Goal: Information Seeking & Learning: Find specific fact

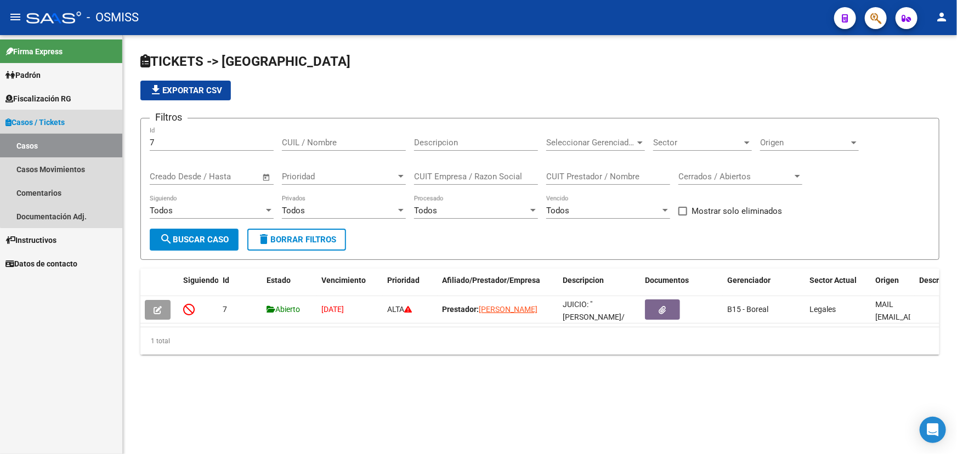
drag, startPoint x: 61, startPoint y: 141, endPoint x: 42, endPoint y: 214, distance: 75.6
click at [60, 141] on link "Casos" at bounding box center [61, 146] width 122 height 24
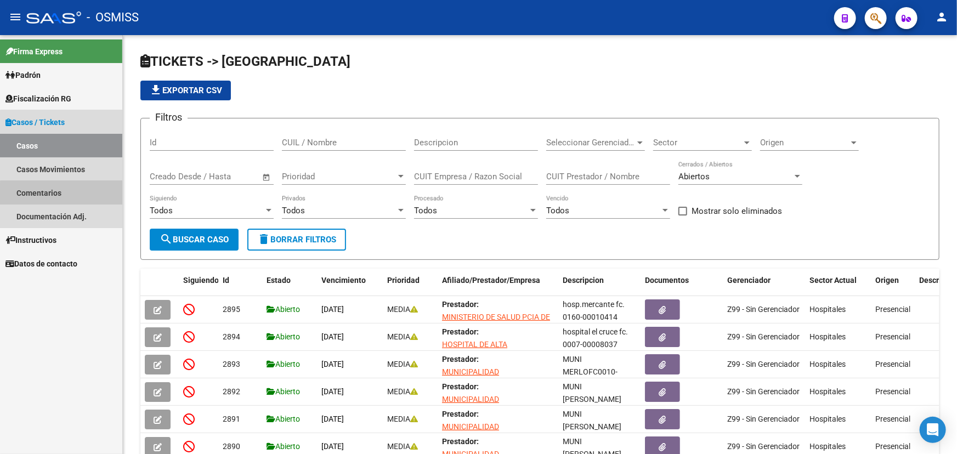
click at [62, 201] on link "Comentarios" at bounding box center [61, 193] width 122 height 24
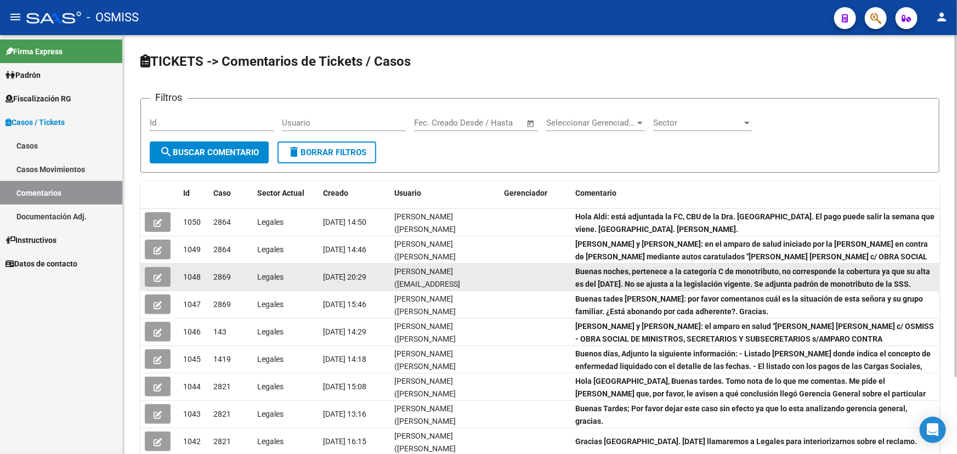
drag, startPoint x: 681, startPoint y: 271, endPoint x: 713, endPoint y: 273, distance: 32.4
click at [763, 276] on div "Buenas noches, pertenece a la categoría C de monotributo, no corresponde la cob…" at bounding box center [755, 276] width 360 height 23
click at [154, 274] on icon "button" at bounding box center [158, 278] width 8 height 8
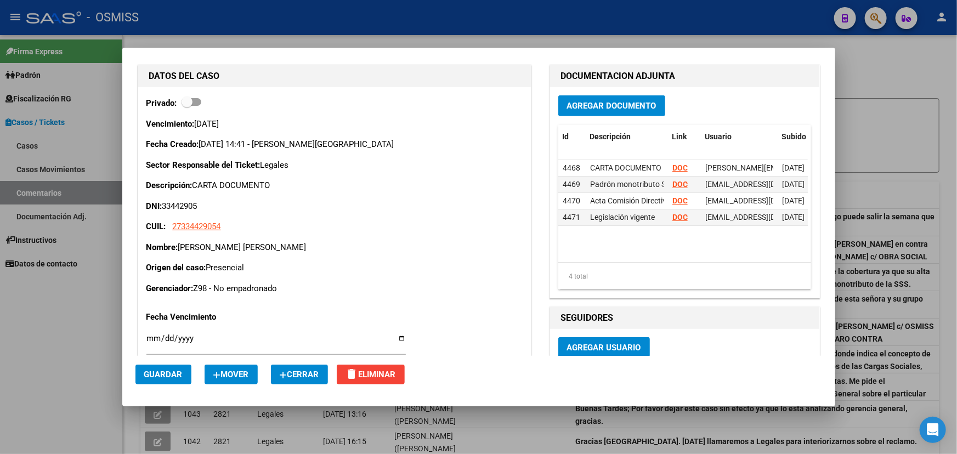
scroll to position [399, 0]
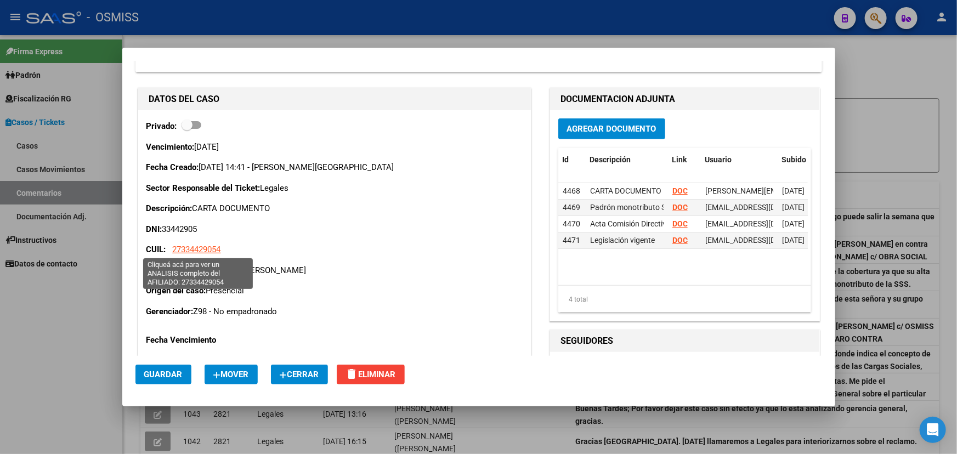
click at [195, 248] on span "27334429054" at bounding box center [197, 250] width 48 height 10
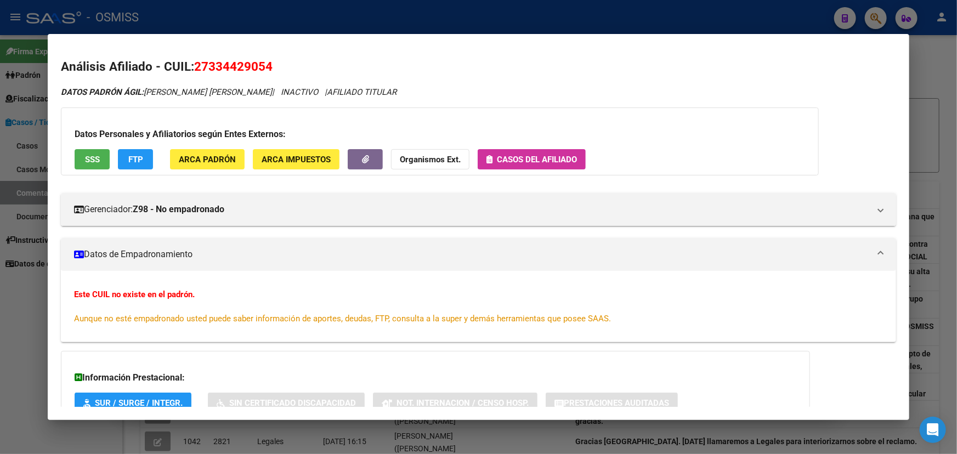
drag, startPoint x: 290, startPoint y: 65, endPoint x: 216, endPoint y: 69, distance: 73.6
click at [216, 69] on h2 "Análisis Afiliado - CUIL: 27334429054" at bounding box center [478, 67] width 835 height 19
click at [463, 63] on h2 "Análisis Afiliado - CUIL: 27334429054" at bounding box center [478, 67] width 835 height 19
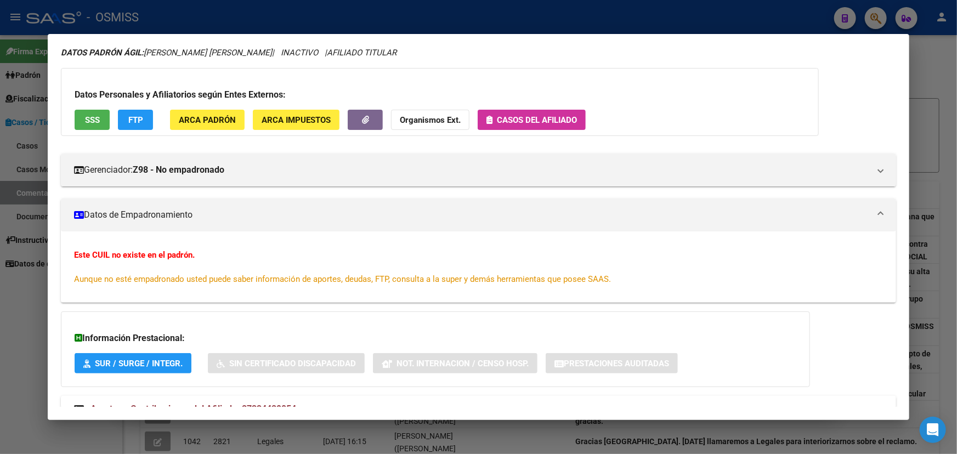
scroll to position [0, 0]
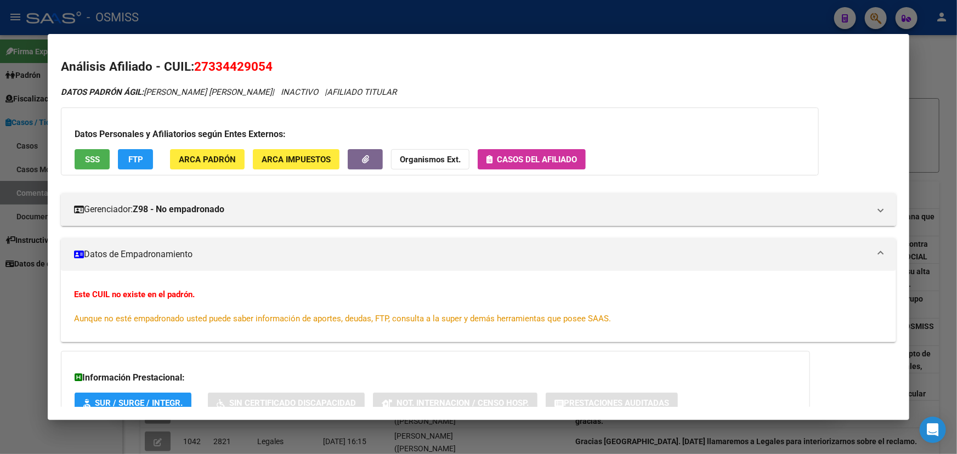
drag, startPoint x: 318, startPoint y: 67, endPoint x: 197, endPoint y: 68, distance: 120.7
click at [197, 68] on h2 "Análisis Afiliado - CUIL: 27334429054" at bounding box center [478, 67] width 835 height 19
copy span "27334429054"
click at [418, 161] on strong "Organismos Ext." at bounding box center [430, 160] width 61 height 10
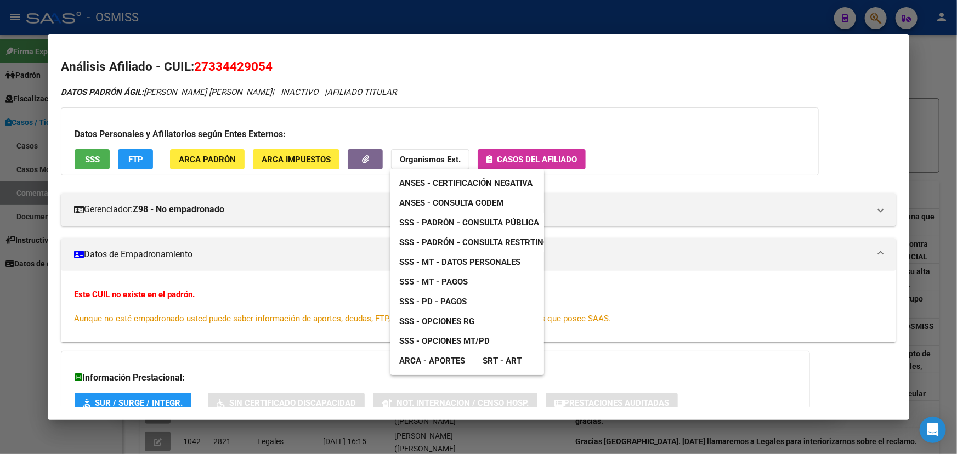
click at [445, 283] on span "SSS - MT - Pagos" at bounding box center [433, 282] width 69 height 10
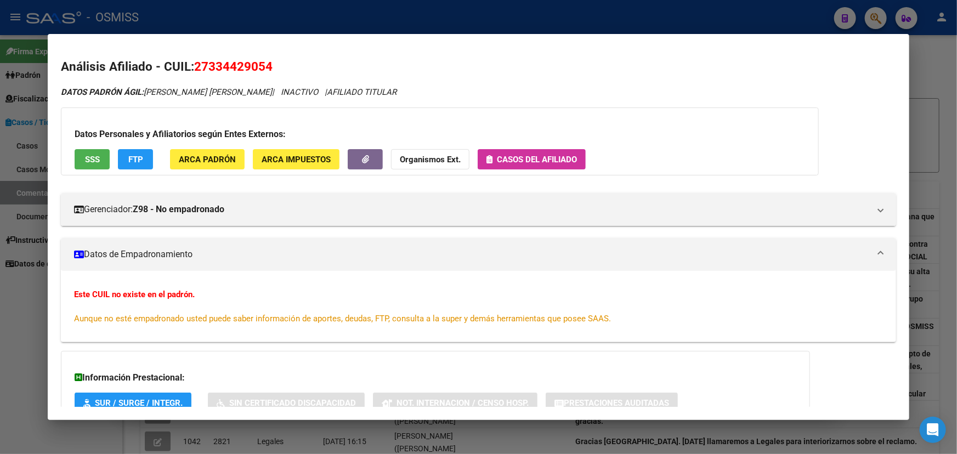
click at [534, 114] on div "Datos Personales y Afiliatorios según Entes Externos: SSS FTP ARCA Padrón ARCA …" at bounding box center [440, 141] width 758 height 68
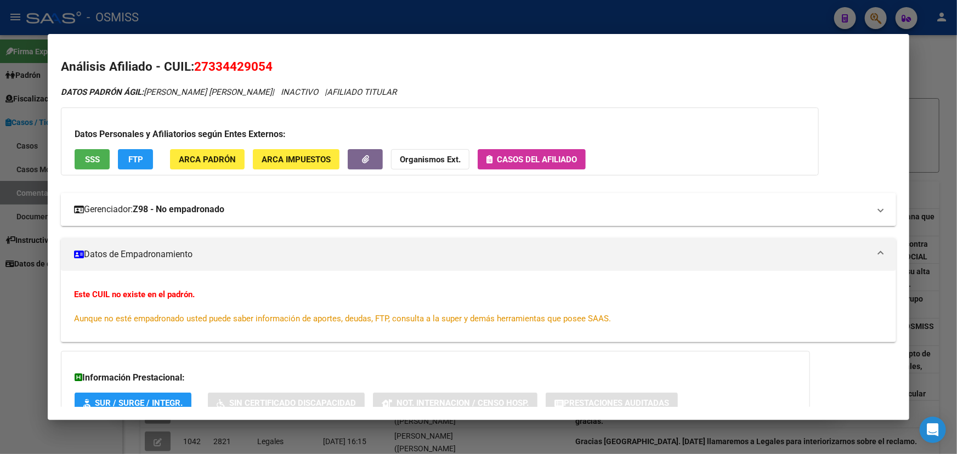
click at [152, 217] on mat-expansion-panel-header "Gerenciador: Z98 - No empadronado" at bounding box center [478, 209] width 835 height 33
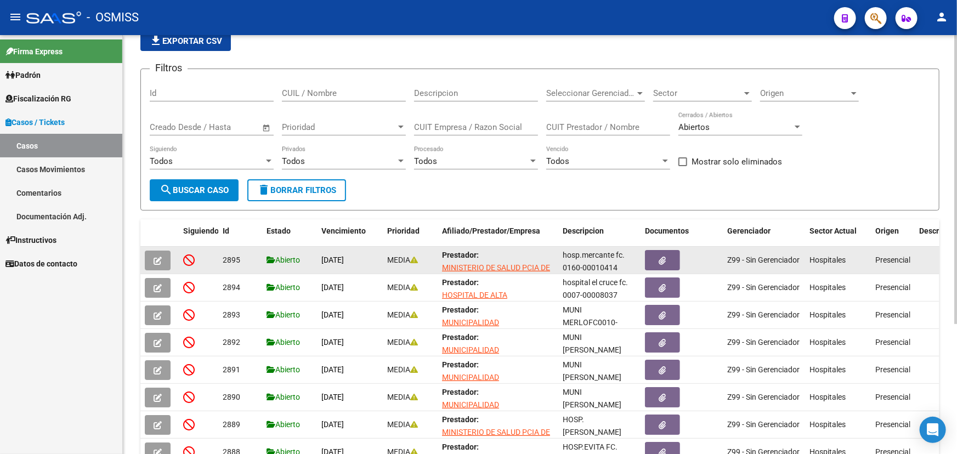
scroll to position [99, 0]
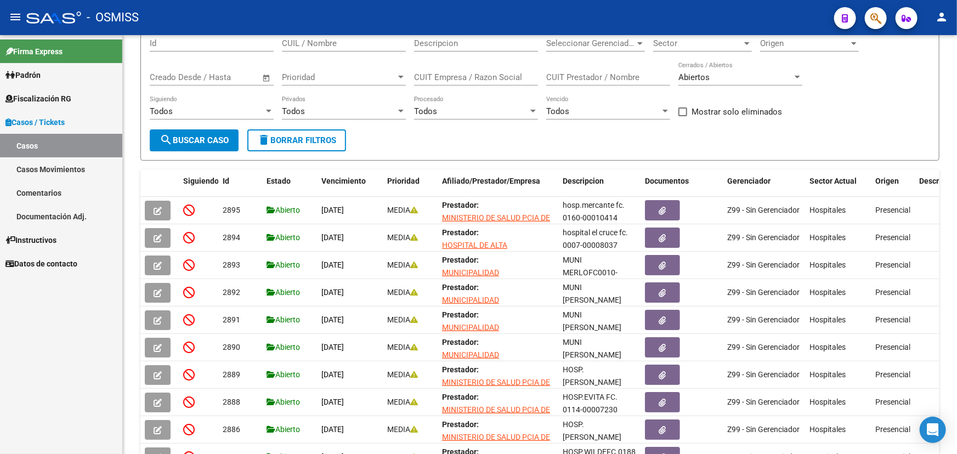
click at [71, 186] on link "Comentarios" at bounding box center [61, 193] width 122 height 24
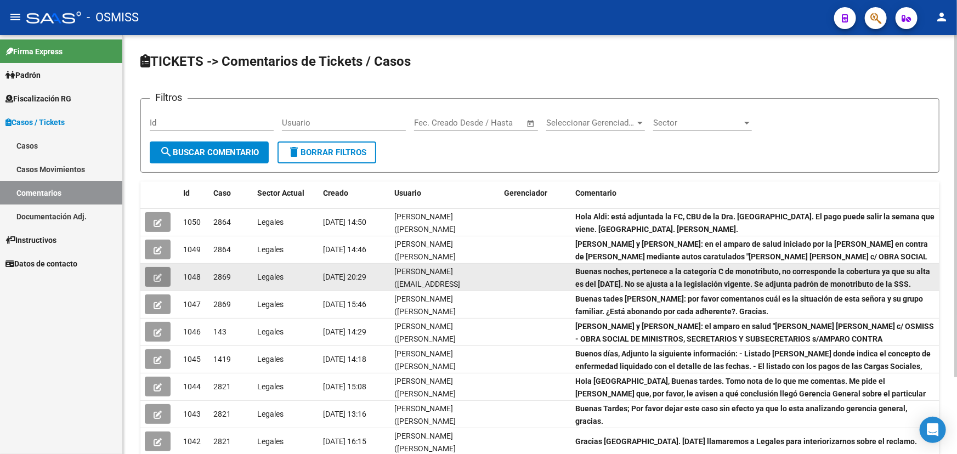
click at [166, 273] on button "button" at bounding box center [158, 277] width 26 height 20
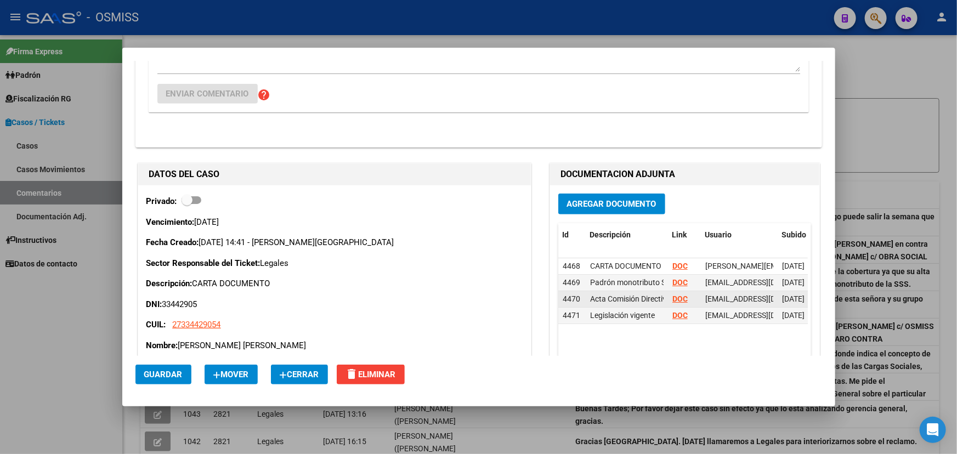
scroll to position [349, 0]
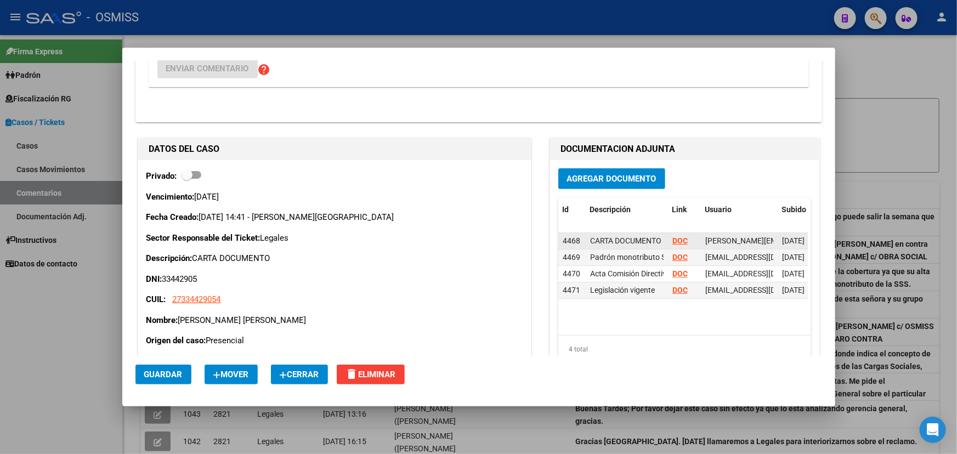
click at [675, 236] on strong "DOC" at bounding box center [679, 240] width 15 height 9
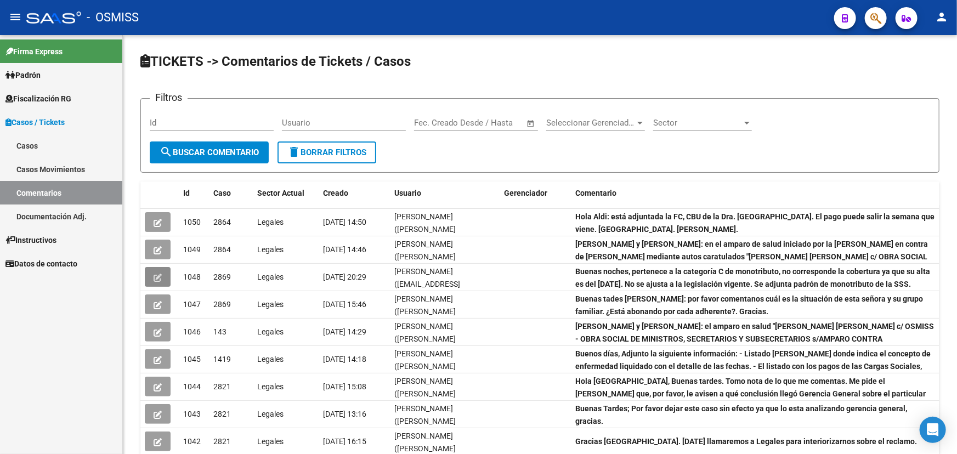
click at [869, 16] on button "button" at bounding box center [876, 18] width 22 height 22
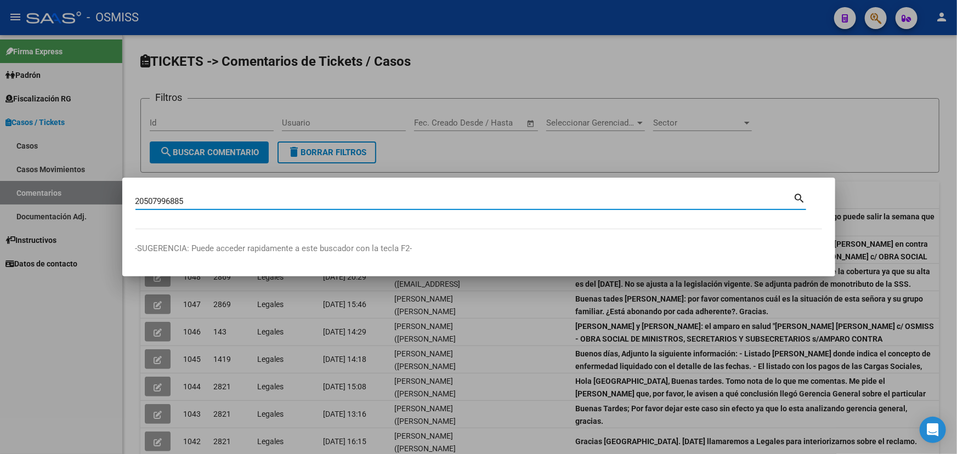
type input "20507996885"
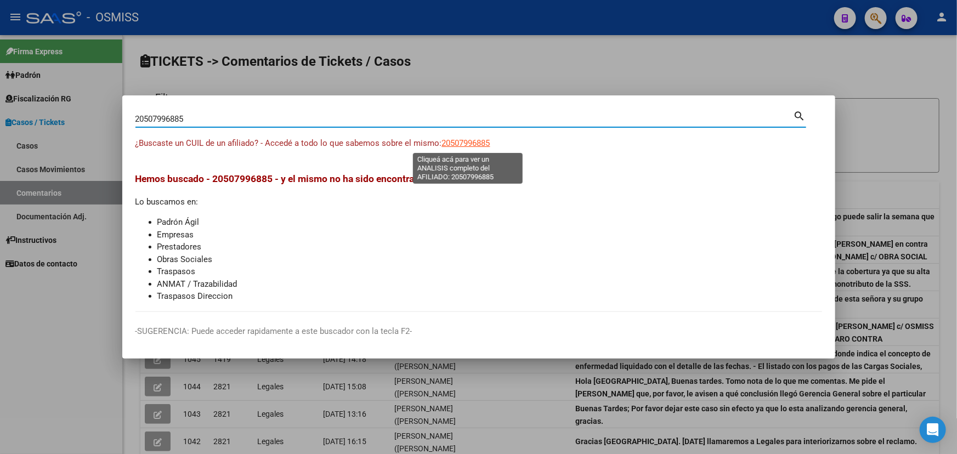
click at [478, 140] on span "20507996885" at bounding box center [466, 143] width 48 height 10
type textarea "20507996885"
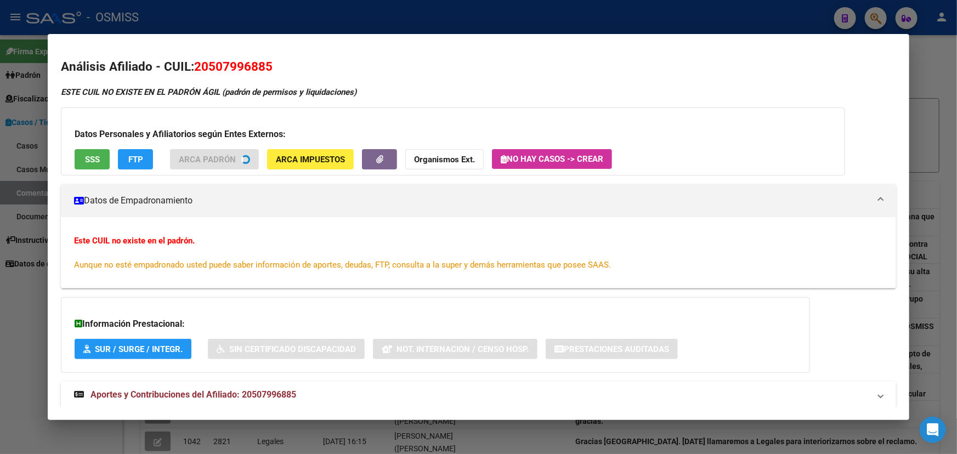
drag, startPoint x: 92, startPoint y: 94, endPoint x: 375, endPoint y: 83, distance: 283.2
click at [336, 83] on div "Análisis Afiliado - CUIL: 20507996885 ESTE CUIL NO EXISTE EN EL PADRÓN ÁGIL (pa…" at bounding box center [478, 245] width 835 height 375
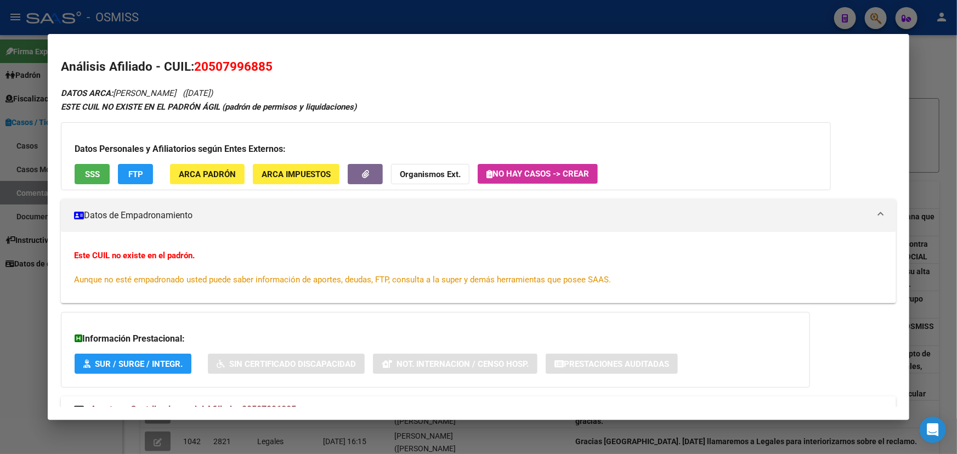
click at [425, 107] on div "ESTE CUIL NO EXISTE EN EL PADRÓN ÁGIL (padrón de permisos y liquidaciones)" at bounding box center [478, 107] width 835 height 13
drag, startPoint x: 279, startPoint y: 71, endPoint x: 195, endPoint y: 67, distance: 84.5
click at [195, 67] on h2 "Análisis Afiliado - CUIL: 20507996885" at bounding box center [478, 67] width 835 height 19
copy span "20507996885"
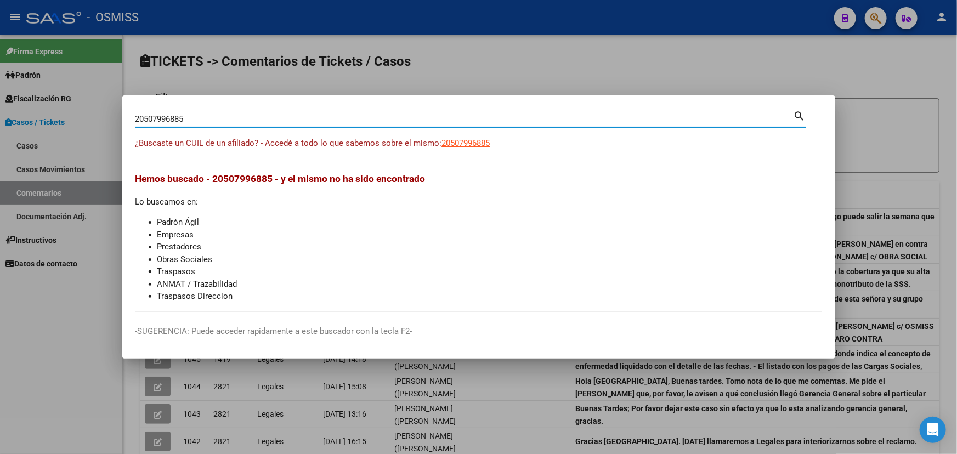
drag, startPoint x: 211, startPoint y: 122, endPoint x: 22, endPoint y: 120, distance: 188.7
click at [22, 120] on div "20507996885 Buscar (apellido, dni, cuil, nro traspaso, cuit, obra social) searc…" at bounding box center [478, 227] width 957 height 454
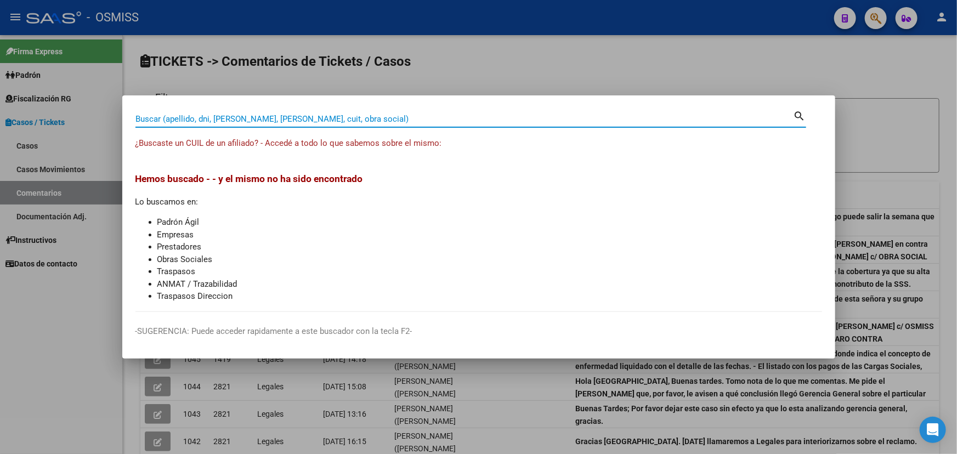
paste input "20-27414856-0"
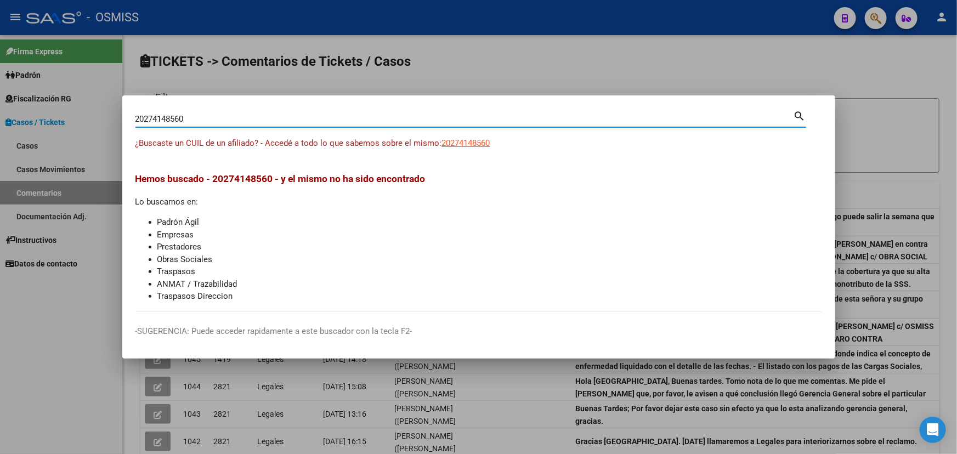
type input "20274148560"
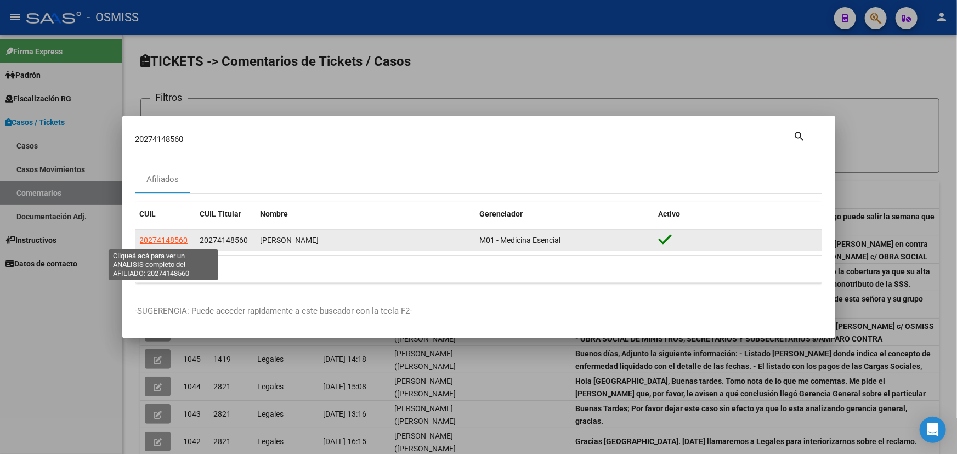
click at [160, 236] on span "20274148560" at bounding box center [164, 240] width 48 height 9
type textarea "20274148560"
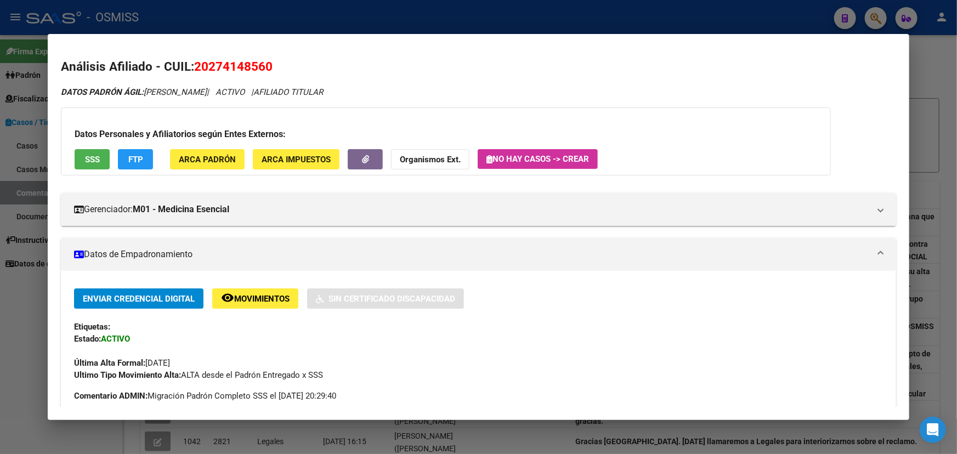
drag, startPoint x: 286, startPoint y: 67, endPoint x: 193, endPoint y: 67, distance: 92.7
click at [193, 67] on h2 "Análisis Afiliado - CUIL: 20274148560" at bounding box center [478, 67] width 835 height 19
copy h2 "20274148560"
click at [158, 64] on h2 "Análisis Afiliado - CUIL: 20274148560" at bounding box center [478, 67] width 835 height 19
drag, startPoint x: 195, startPoint y: 67, endPoint x: 257, endPoint y: 68, distance: 61.4
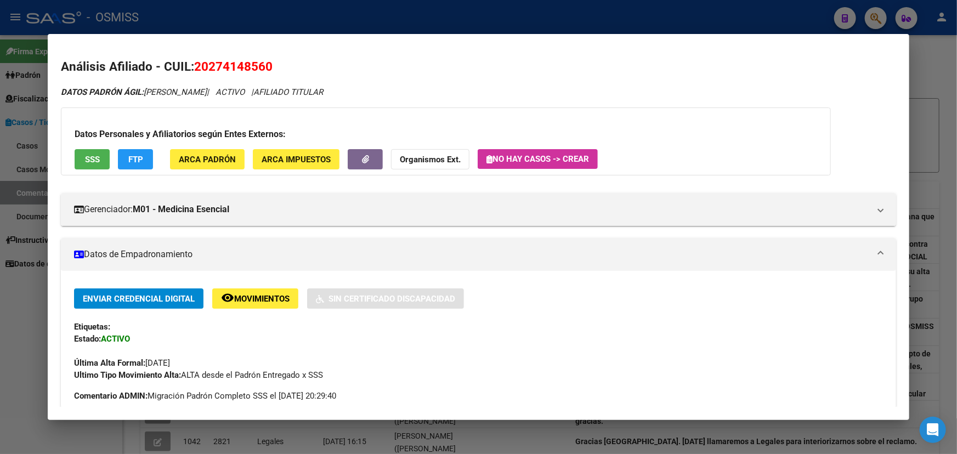
click at [257, 68] on h2 "Análisis Afiliado - CUIL: 20274148560" at bounding box center [478, 67] width 835 height 19
click at [322, 67] on h2 "Análisis Afiliado - CUIL: 20274148560" at bounding box center [478, 67] width 835 height 19
drag, startPoint x: 298, startPoint y: 78, endPoint x: 362, endPoint y: 77, distance: 63.6
click at [269, 70] on span "20274148560" at bounding box center [233, 66] width 78 height 14
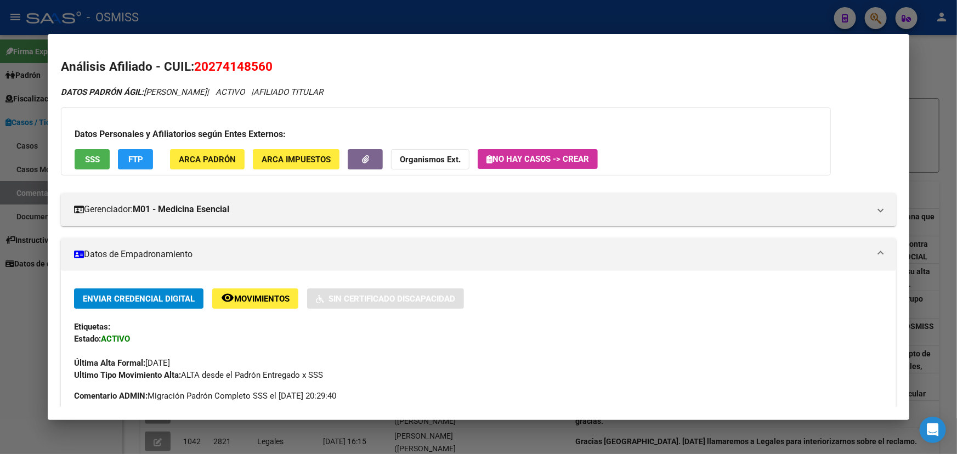
click at [274, 65] on h2 "Análisis Afiliado - CUIL: 20274148560" at bounding box center [478, 67] width 835 height 19
